Goal: Transaction & Acquisition: Purchase product/service

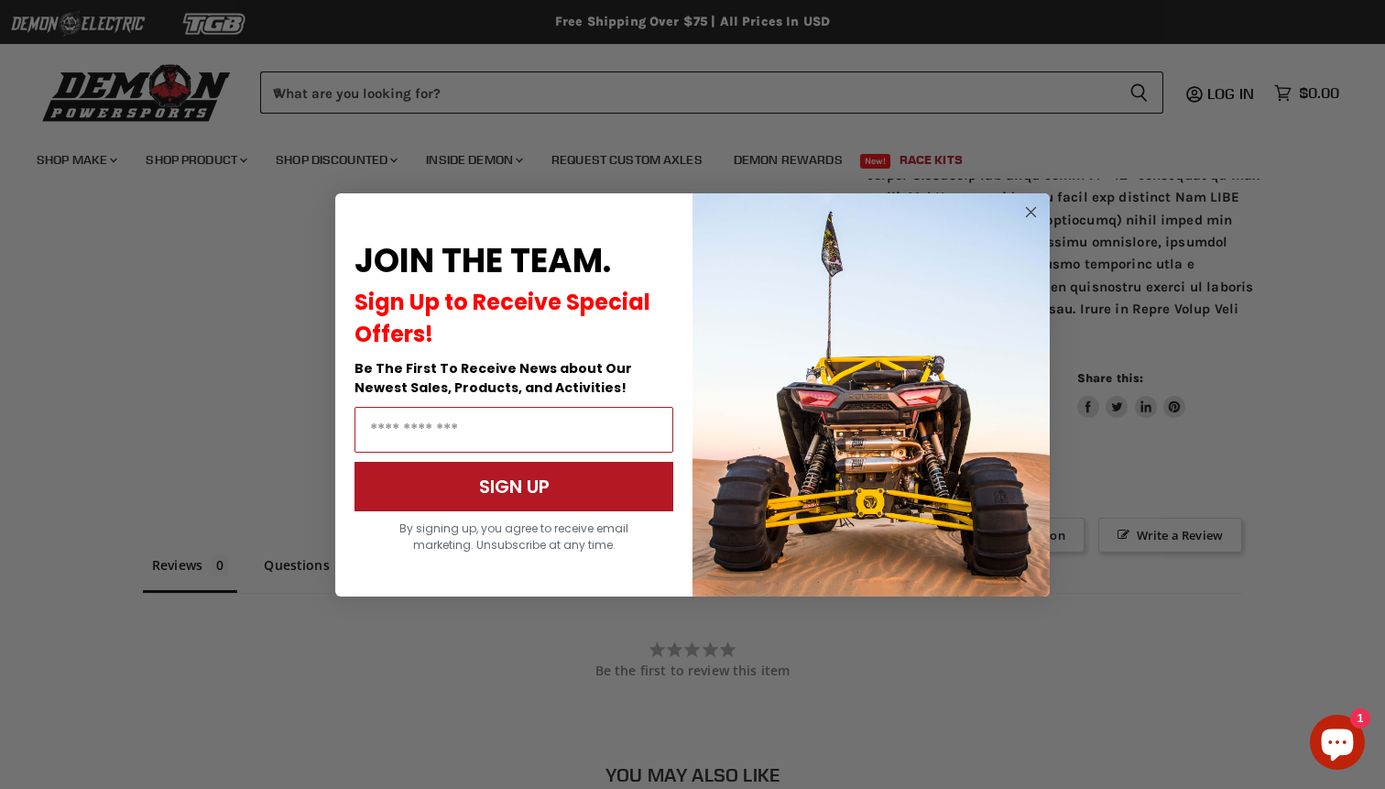
scroll to position [1473, 0]
